Goal: Information Seeking & Learning: Learn about a topic

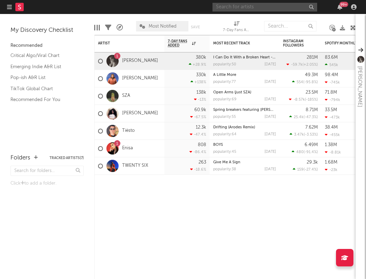
click at [230, 9] on input "text" at bounding box center [265, 7] width 105 height 9
click at [241, 7] on input "osamason" at bounding box center [265, 7] width 105 height 9
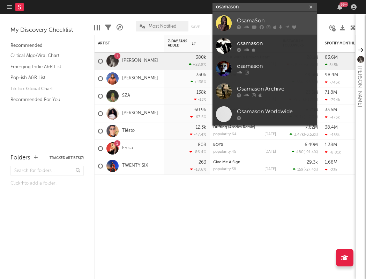
type input "osamason"
click at [247, 21] on div "OsamaSon" at bounding box center [275, 21] width 77 height 8
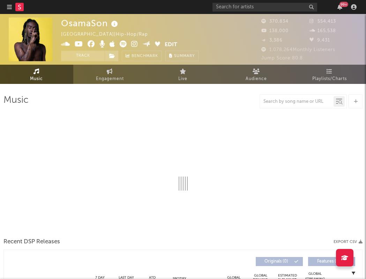
select select "6m"
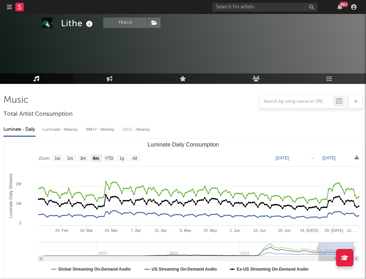
select select "6m"
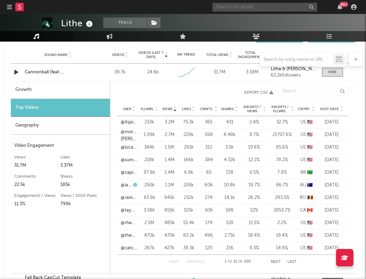
click at [265, 8] on input "text" at bounding box center [265, 7] width 105 height 9
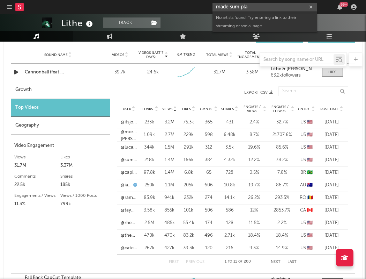
click at [245, 4] on input "made sum pla" at bounding box center [265, 7] width 105 height 9
click at [235, 7] on input "made sum pla" at bounding box center [265, 7] width 105 height 9
click at [255, 7] on input "made some pla" at bounding box center [265, 7] width 105 height 9
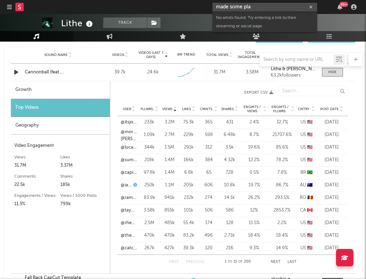
click at [255, 7] on input "made some pla" at bounding box center [265, 7] width 105 height 9
click at [253, 9] on input "made sum plan" at bounding box center [265, 7] width 105 height 9
type input "s"
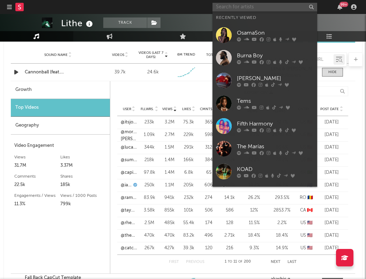
type input "p"
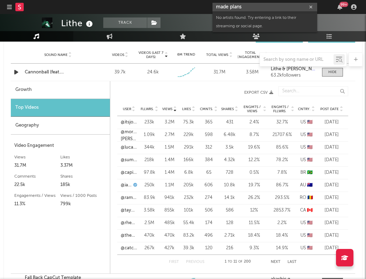
click at [249, 3] on input "made plans" at bounding box center [265, 7] width 105 height 9
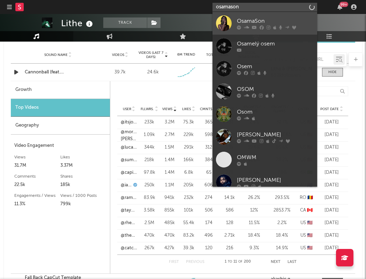
type input "osamason"
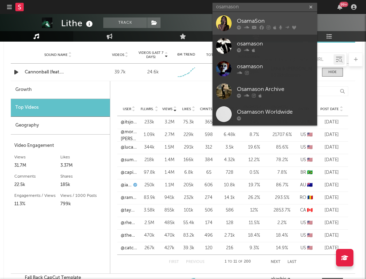
click at [259, 17] on div "OsamaSon" at bounding box center [275, 21] width 77 height 8
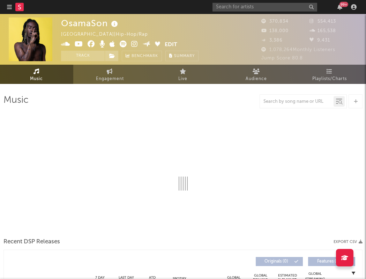
select select "6m"
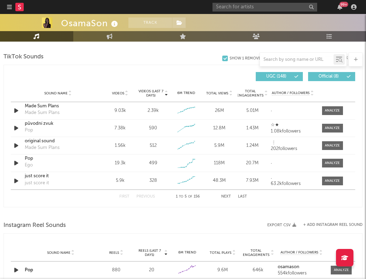
scroll to position [435, 0]
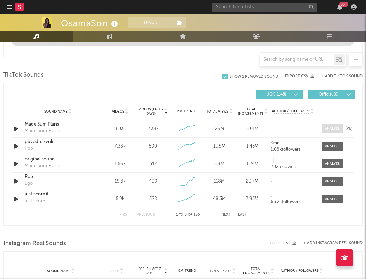
click at [334, 126] on div at bounding box center [332, 128] width 15 height 5
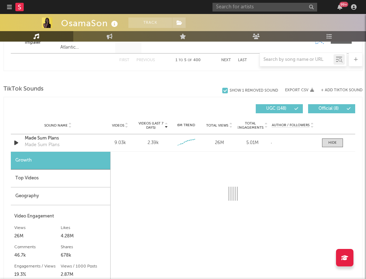
scroll to position [483, 0]
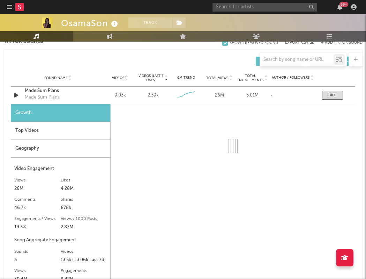
select select "6m"
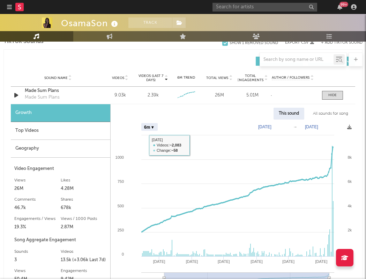
click at [70, 131] on div "Top Videos" at bounding box center [61, 131] width 100 height 18
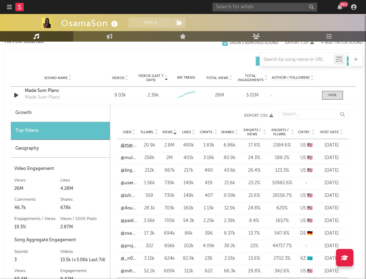
click at [126, 146] on link "@marcelacondones" at bounding box center [129, 145] width 16 height 7
click at [71, 100] on div "Made Sum Plans Made Sum Plans" at bounding box center [58, 95] width 67 height 16
click at [69, 111] on div "Growth" at bounding box center [60, 113] width 99 height 18
select select "6m"
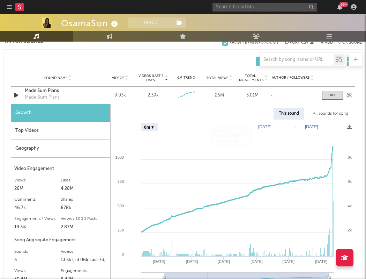
click at [23, 91] on div "Sound Name Made Sum Plans Made Sum Plans" at bounding box center [58, 95] width 70 height 16
click at [35, 91] on div "Made Sum Plans" at bounding box center [58, 90] width 67 height 7
click at [292, 10] on input "text" at bounding box center [265, 7] width 105 height 9
type input "h"
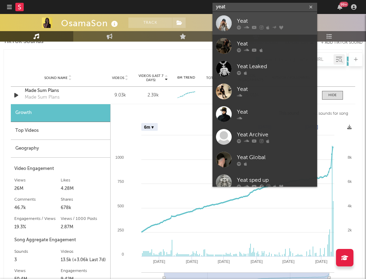
type input "yeat"
click at [247, 23] on div "Yeat" at bounding box center [275, 21] width 77 height 8
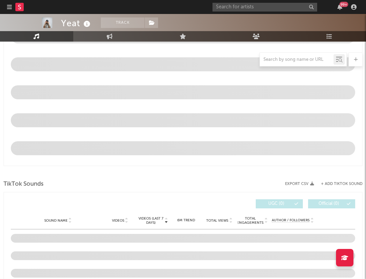
scroll to position [338, 0]
select select "6m"
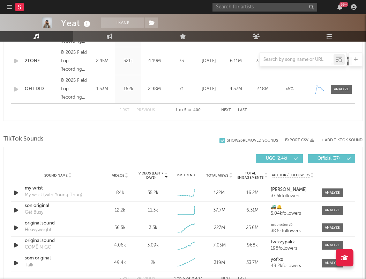
scroll to position [409, 0]
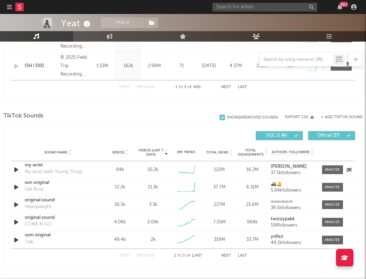
click at [16, 165] on icon "button" at bounding box center [16, 169] width 7 height 9
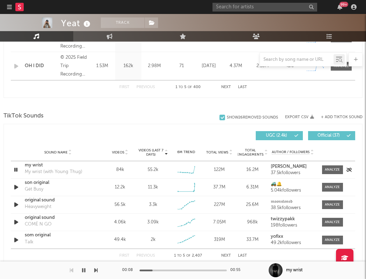
click at [16, 168] on icon "button" at bounding box center [16, 169] width 7 height 9
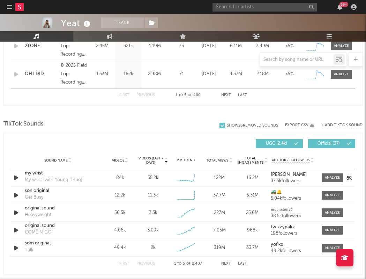
scroll to position [403, 0]
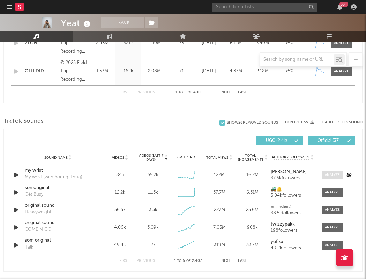
click at [330, 175] on div at bounding box center [332, 174] width 15 height 5
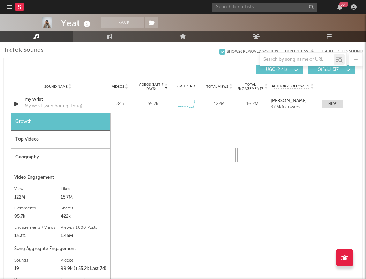
scroll to position [476, 0]
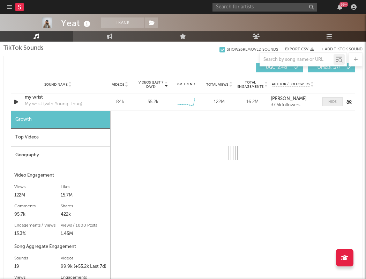
select select "6m"
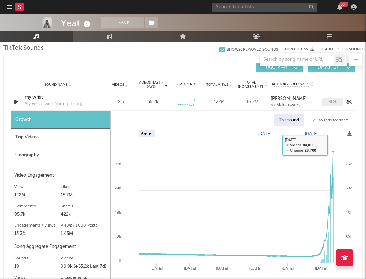
click at [327, 103] on span at bounding box center [332, 101] width 21 height 9
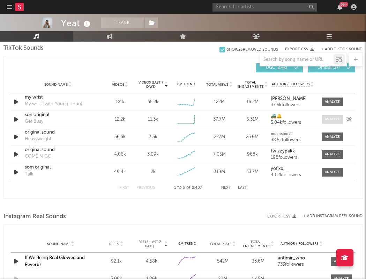
click at [338, 118] on div at bounding box center [332, 119] width 15 height 5
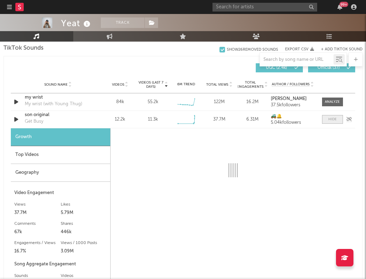
click at [335, 119] on div at bounding box center [333, 119] width 8 height 5
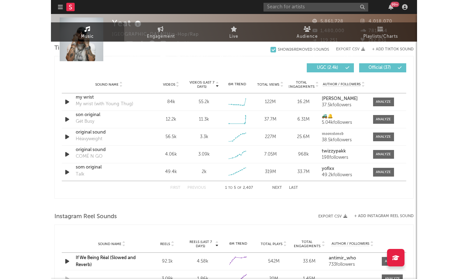
scroll to position [0, 0]
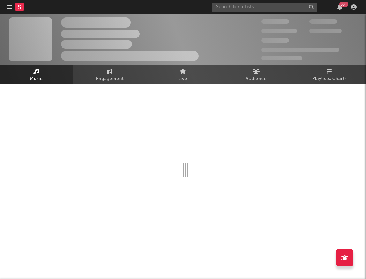
click at [236, 14] on div "The Artist Name Unknown Location | Shoegaze Edit Track Benchmark Summary 300,00…" at bounding box center [183, 39] width 366 height 51
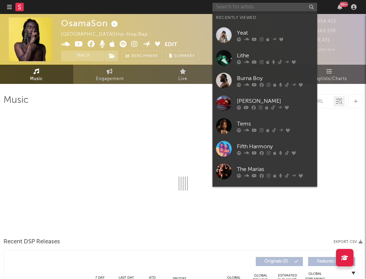
click at [235, 4] on input "text" at bounding box center [265, 7] width 105 height 9
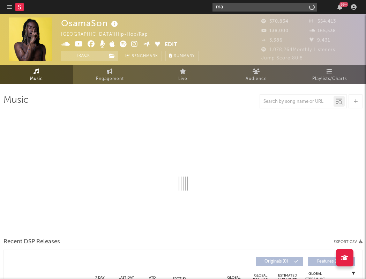
type input "max"
select select "6m"
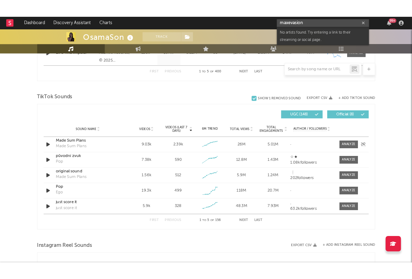
scroll to position [428, 0]
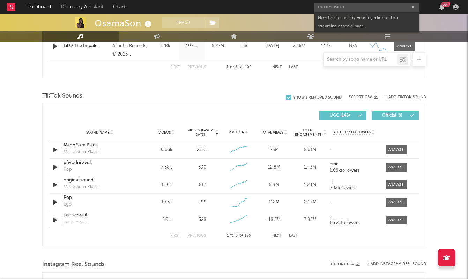
drag, startPoint x: 190, startPoint y: 139, endPoint x: 187, endPoint y: 117, distance: 23.0
click at [188, 117] on div "Videos (last 7 days) Sound Name Videos Videos (last 7 days) Total Views Total E…" at bounding box center [234, 175] width 369 height 135
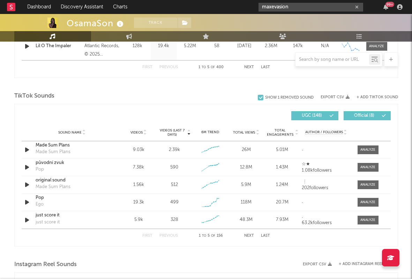
click at [308, 10] on input "maxevasion" at bounding box center [311, 7] width 105 height 9
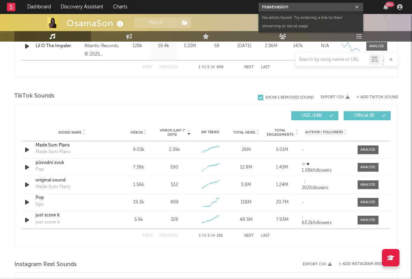
click at [308, 10] on input "maxevasion" at bounding box center [311, 7] width 105 height 9
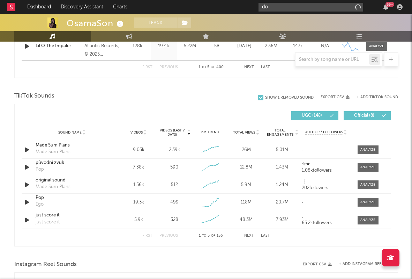
type input "d"
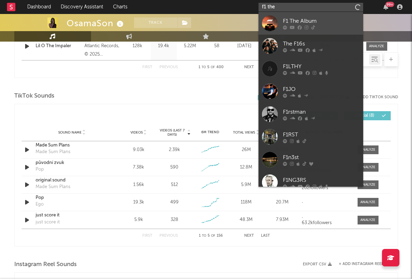
type input "f1 the"
click at [307, 27] on icon at bounding box center [307, 27] width 4 height 4
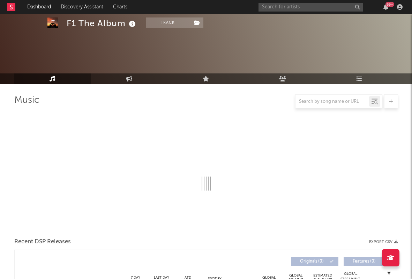
scroll to position [50, 0]
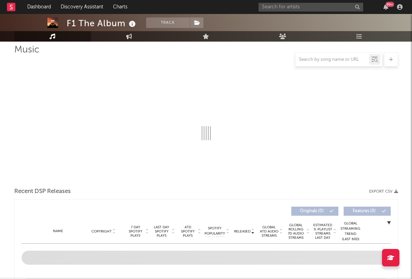
select select "1w"
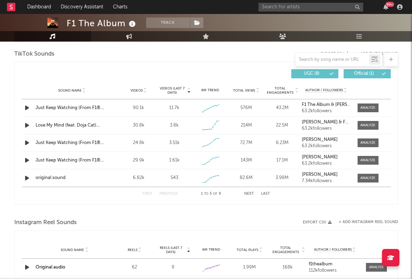
scroll to position [470, 0]
click at [250, 192] on button "Next" at bounding box center [249, 194] width 10 height 4
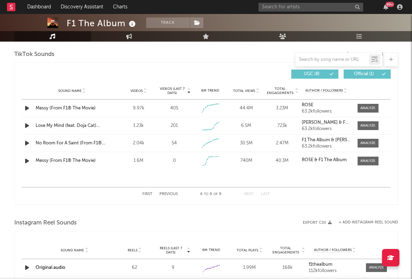
click at [250, 192] on button "Next" at bounding box center [249, 194] width 10 height 4
click at [144, 193] on button "First" at bounding box center [147, 194] width 10 height 4
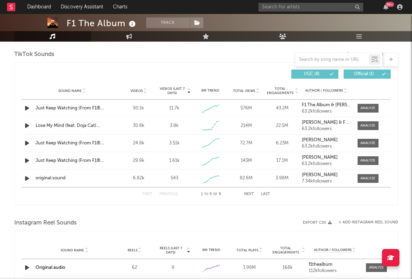
click at [250, 193] on button "Next" at bounding box center [249, 194] width 10 height 4
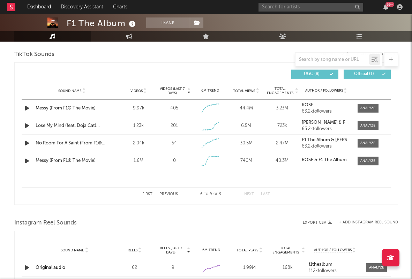
click at [250, 193] on button "Next" at bounding box center [249, 194] width 10 height 4
click at [366, 139] on span at bounding box center [368, 143] width 21 height 9
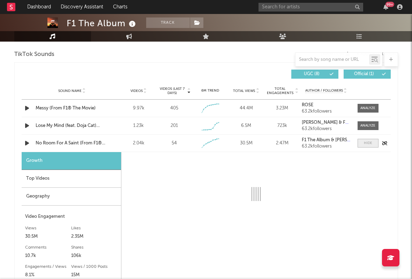
select select "1w"
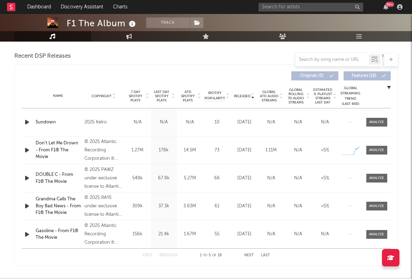
scroll to position [247, 0]
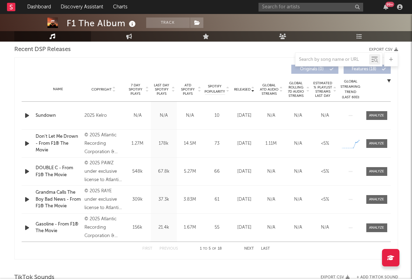
click at [250, 249] on button "Next" at bounding box center [249, 249] width 10 height 4
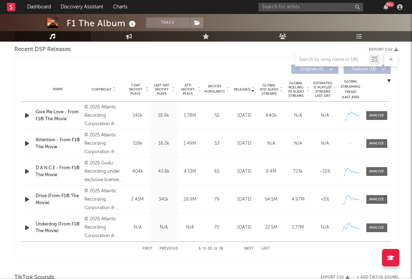
click at [250, 249] on button "Next" at bounding box center [249, 249] width 10 height 4
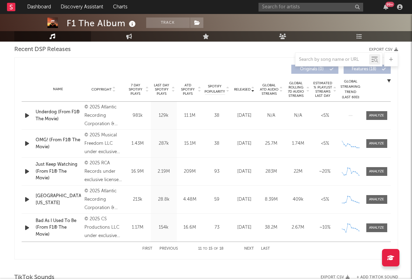
click at [251, 249] on button "Next" at bounding box center [249, 249] width 10 height 4
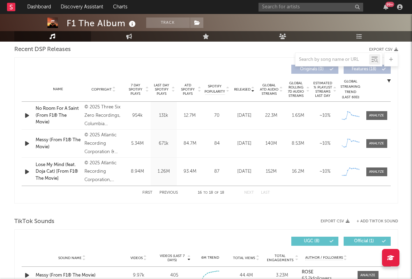
click at [366, 120] on div "Name No Room For A Saint (From F1® The Movie) Copyright © 2025 Three Six Zero R…" at bounding box center [206, 116] width 369 height 28
click at [366, 118] on div at bounding box center [376, 115] width 15 height 5
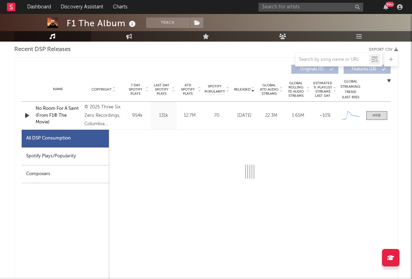
select select "1w"
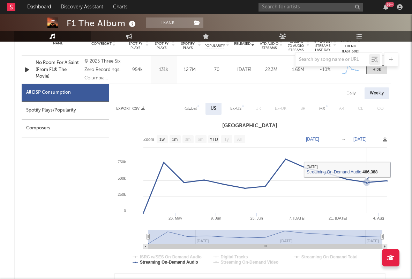
scroll to position [303, 0]
